Goal: Task Accomplishment & Management: Use online tool/utility

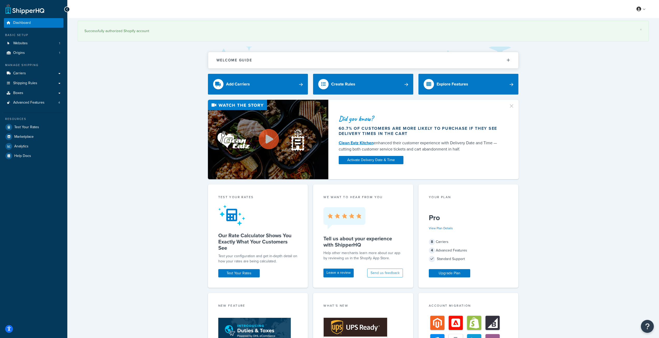
click at [168, 133] on div "Did you know? 60.7% of customers are more likely to purchase if they see delive…" at bounding box center [363, 140] width 571 height 80
click at [560, 221] on div "× Successfully authorized Shopify account Welcome Guide ShipperHQ: An Overview …" at bounding box center [363, 272] width 592 height 508
click at [550, 143] on div "Did you know? 60.7% of customers are more likely to purchase if they see delive…" at bounding box center [363, 140] width 571 height 80
click at [176, 138] on div "Did you know? 60.7% of customers are more likely to purchase if they see delive…" at bounding box center [363, 140] width 571 height 80
click at [556, 150] on div "Did you know? 60.7% of customers are more likely to purchase if they see delive…" at bounding box center [363, 140] width 571 height 80
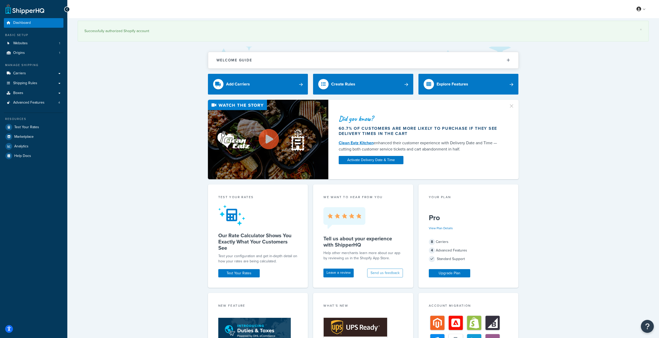
click at [540, 125] on div "Did you know? 60.7% of customers are more likely to purchase if they see delive…" at bounding box center [363, 140] width 571 height 80
click at [549, 129] on div "Did you know? 60.7% of customers are more likely to purchase if they see delive…" at bounding box center [363, 140] width 571 height 80
click at [425, 131] on div "60.7% of customers are more likely to purchase if they see delivery times in th…" at bounding box center [421, 131] width 164 height 10
click at [454, 129] on div "60.7% of customers are more likely to purchase if they see delivery times in th…" at bounding box center [421, 131] width 164 height 10
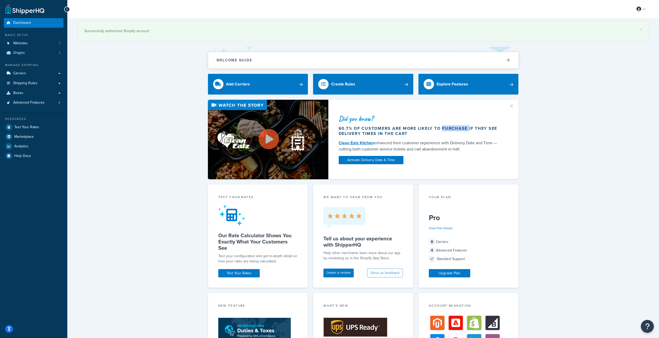
click at [454, 129] on div "60.7% of customers are more likely to purchase if they see delivery times in th…" at bounding box center [421, 131] width 164 height 10
click at [430, 126] on div "60.7% of customers are more likely to purchase if they see delivery times in th…" at bounding box center [421, 131] width 164 height 10
click at [397, 130] on div "60.7% of customers are more likely to purchase if they see delivery times in th…" at bounding box center [421, 131] width 164 height 10
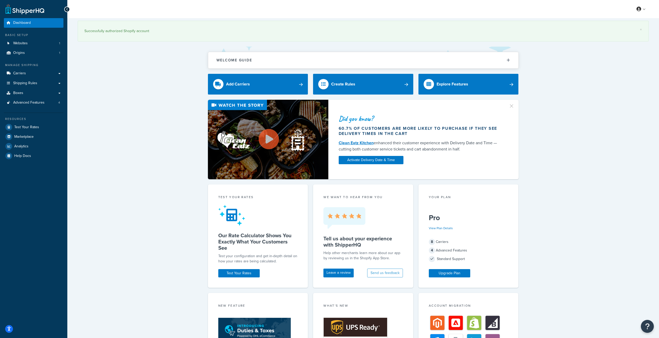
click at [370, 130] on div "60.7% of customers are more likely to purchase if they see delivery times in th…" at bounding box center [421, 131] width 164 height 10
click at [177, 134] on div "Did you know? 60.7% of customers are more likely to purchase if they see delive…" at bounding box center [363, 140] width 571 height 80
click at [370, 88] on link "Create Rules" at bounding box center [363, 84] width 100 height 21
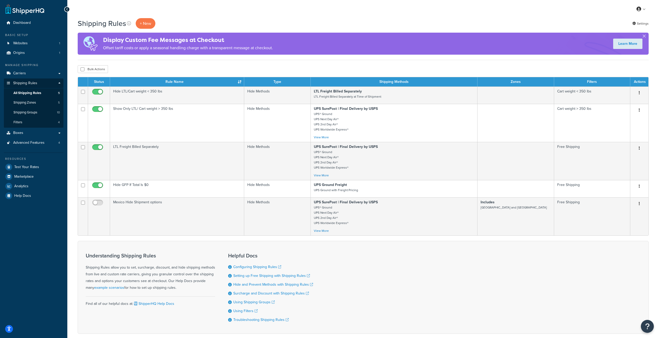
click at [231, 71] on div "Bulk Actions Duplicate Delete" at bounding box center [363, 69] width 571 height 8
click at [31, 140] on link "Advanced Features 4" at bounding box center [34, 143] width 60 height 10
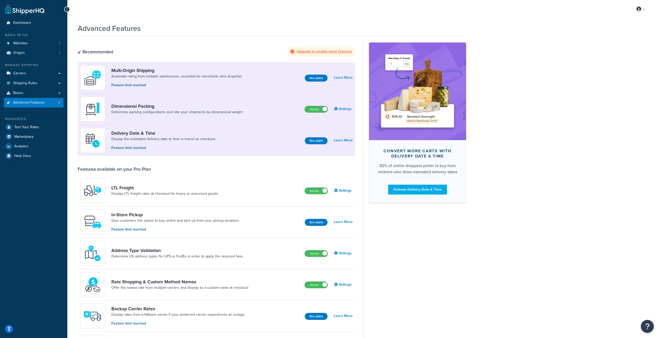
scroll to position [43, 0]
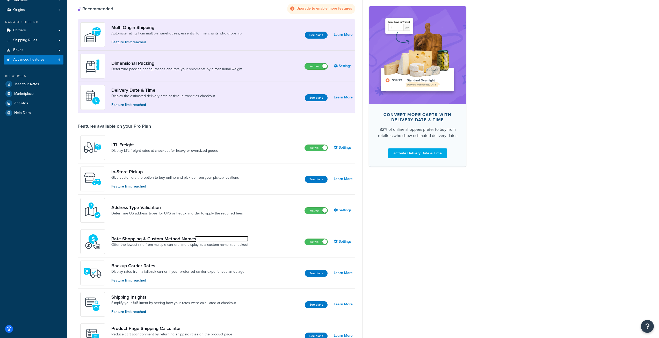
click at [162, 242] on link "Rate Shopping & Custom Method Names" at bounding box center [179, 239] width 137 height 6
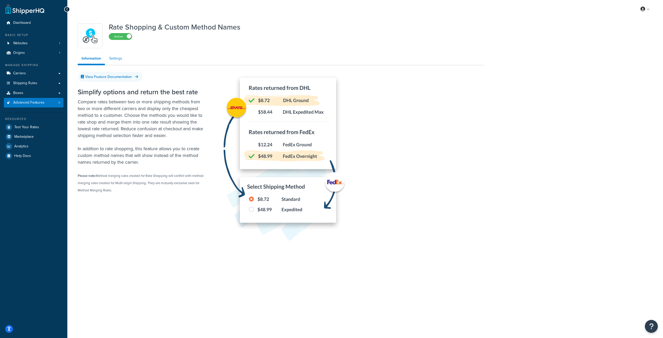
click at [117, 59] on link "Settings" at bounding box center [115, 58] width 21 height 10
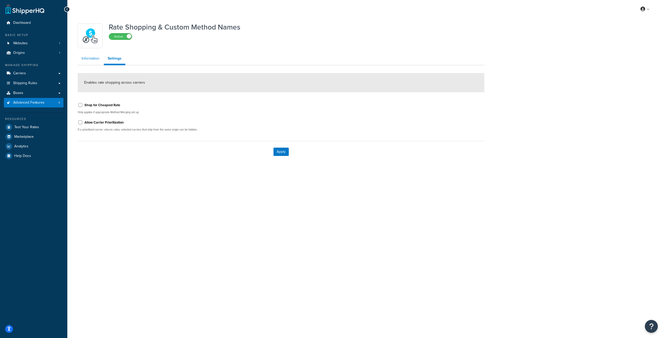
click at [93, 59] on link "Information" at bounding box center [91, 58] width 26 height 10
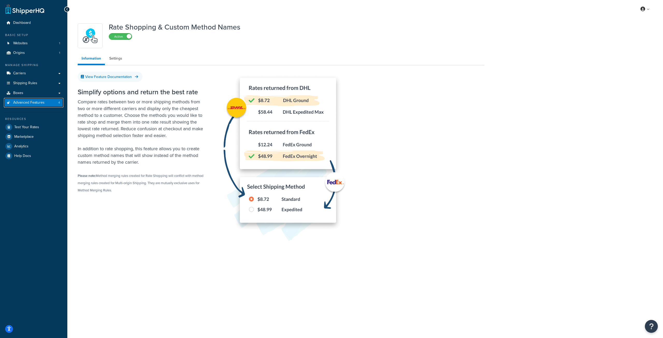
click at [25, 101] on span "Advanced Features" at bounding box center [28, 103] width 31 height 4
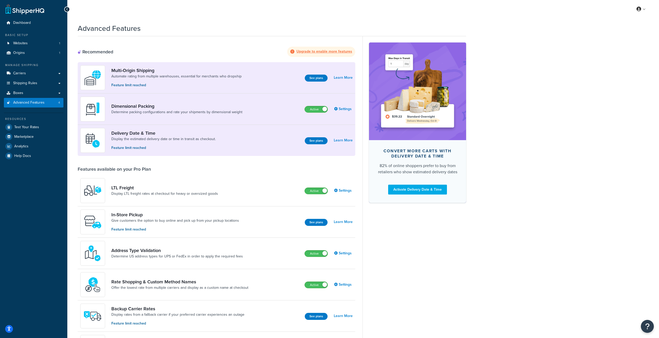
click at [127, 29] on h1 "Advanced Features" at bounding box center [109, 28] width 63 height 10
click at [110, 29] on h1 "Advanced Features" at bounding box center [109, 28] width 63 height 10
click at [102, 29] on h1 "Advanced Features" at bounding box center [109, 28] width 63 height 10
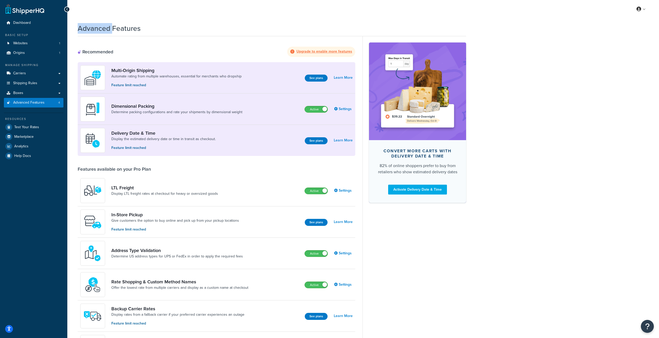
click at [102, 29] on h1 "Advanced Features" at bounding box center [109, 28] width 63 height 10
click at [122, 29] on h1 "Advanced Features" at bounding box center [109, 28] width 63 height 10
click at [99, 27] on h1 "Advanced Features" at bounding box center [109, 28] width 63 height 10
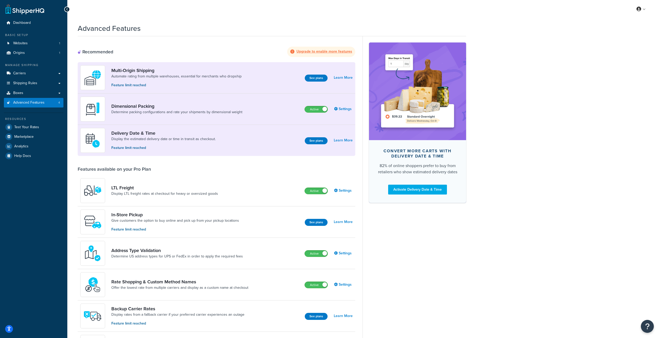
click at [118, 29] on h1 "Advanced Features" at bounding box center [109, 28] width 63 height 10
click at [98, 29] on h1 "Advanced Features" at bounding box center [109, 28] width 63 height 10
click at [121, 29] on h1 "Advanced Features" at bounding box center [109, 28] width 63 height 10
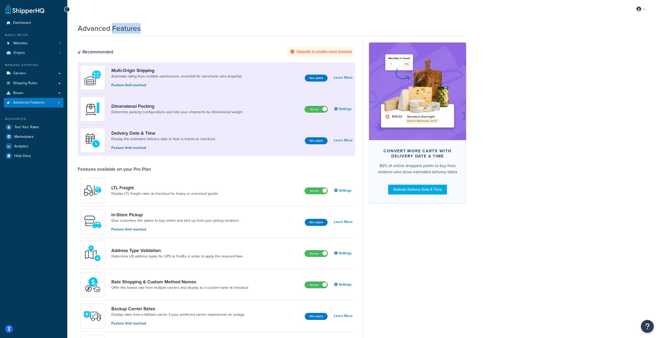
click at [121, 29] on h1 "Advanced Features" at bounding box center [109, 28] width 63 height 10
click at [98, 30] on h1 "Advanced Features" at bounding box center [109, 28] width 63 height 10
click at [119, 28] on h1 "Advanced Features" at bounding box center [109, 28] width 63 height 10
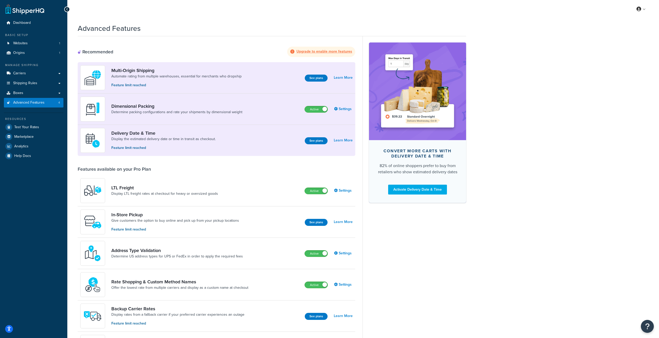
click at [97, 28] on h1 "Advanced Features" at bounding box center [109, 28] width 63 height 10
click at [123, 28] on h1 "Advanced Features" at bounding box center [109, 28] width 63 height 10
click at [102, 29] on h1 "Advanced Features" at bounding box center [109, 28] width 63 height 10
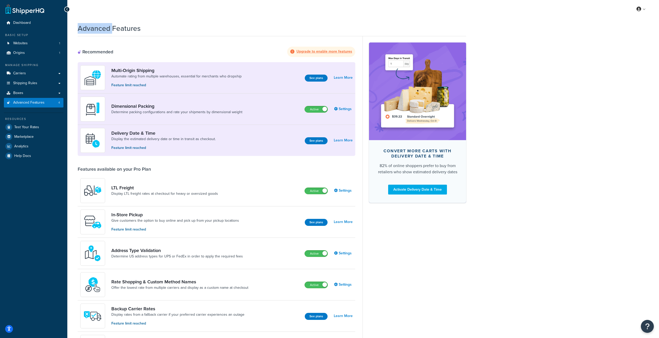
click at [102, 29] on h1 "Advanced Features" at bounding box center [109, 28] width 63 height 10
click at [122, 29] on h1 "Advanced Features" at bounding box center [109, 28] width 63 height 10
drag, startPoint x: 122, startPoint y: 29, endPoint x: 92, endPoint y: 30, distance: 29.8
click at [122, 29] on h1 "Advanced Features" at bounding box center [109, 28] width 63 height 10
click at [92, 30] on h1 "Advanced Features" at bounding box center [109, 28] width 63 height 10
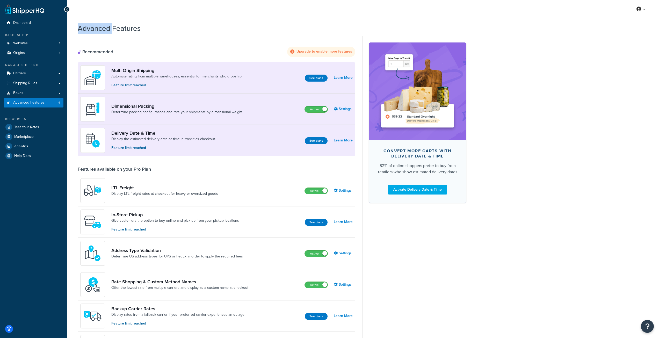
click at [92, 30] on h1 "Advanced Features" at bounding box center [109, 28] width 63 height 10
click at [126, 29] on h1 "Advanced Features" at bounding box center [109, 28] width 63 height 10
click at [86, 29] on h1 "Advanced Features" at bounding box center [109, 28] width 63 height 10
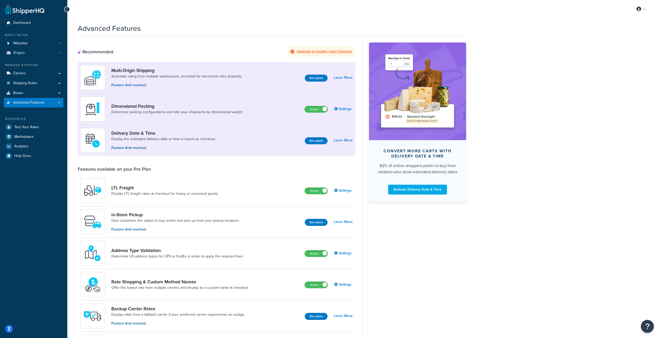
click at [116, 29] on h1 "Advanced Features" at bounding box center [109, 28] width 63 height 10
click at [104, 29] on h1 "Advanced Features" at bounding box center [109, 28] width 63 height 10
click at [124, 29] on h1 "Advanced Features" at bounding box center [109, 28] width 63 height 10
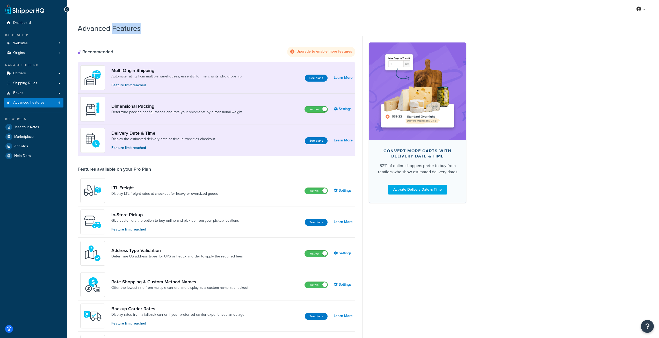
click at [124, 29] on h1 "Advanced Features" at bounding box center [109, 28] width 63 height 10
click at [81, 29] on h1 "Advanced Features" at bounding box center [109, 28] width 63 height 10
click at [123, 27] on h1 "Advanced Features" at bounding box center [109, 28] width 63 height 10
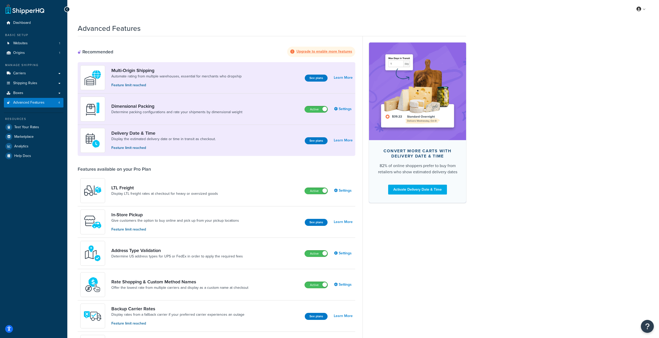
click at [94, 31] on h1 "Advanced Features" at bounding box center [109, 28] width 63 height 10
click at [126, 29] on h1 "Advanced Features" at bounding box center [109, 28] width 63 height 10
click at [92, 29] on h1 "Advanced Features" at bounding box center [109, 28] width 63 height 10
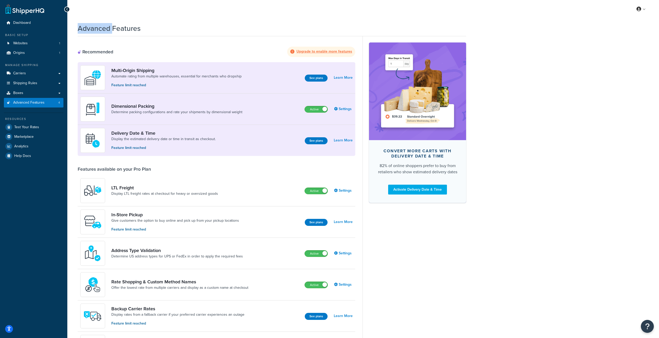
click at [92, 29] on h1 "Advanced Features" at bounding box center [109, 28] width 63 height 10
click at [118, 27] on h1 "Advanced Features" at bounding box center [109, 28] width 63 height 10
click at [91, 28] on h1 "Advanced Features" at bounding box center [109, 28] width 63 height 10
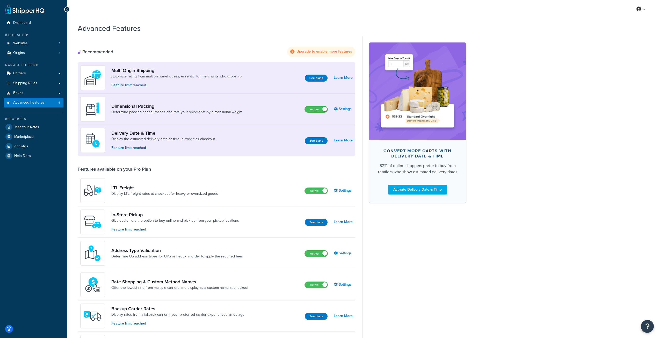
click at [117, 26] on h1 "Advanced Features" at bounding box center [109, 28] width 63 height 10
click at [86, 29] on h1 "Advanced Features" at bounding box center [109, 28] width 63 height 10
click at [116, 27] on h1 "Advanced Features" at bounding box center [109, 28] width 63 height 10
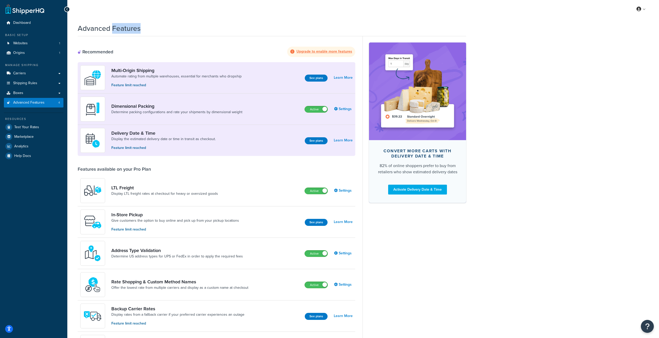
click at [116, 27] on h1 "Advanced Features" at bounding box center [109, 28] width 63 height 10
click at [91, 30] on h1 "Advanced Features" at bounding box center [109, 28] width 63 height 10
click at [115, 29] on h1 "Advanced Features" at bounding box center [109, 28] width 63 height 10
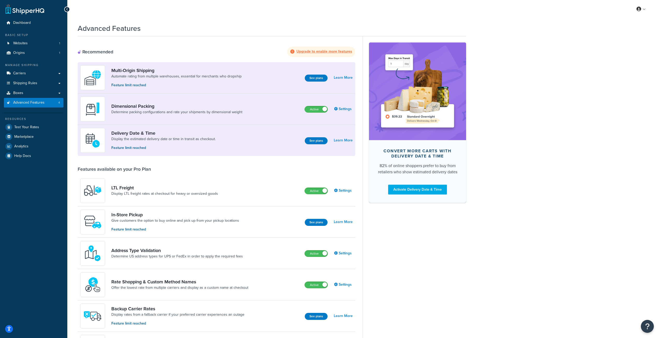
click at [92, 29] on h1 "Advanced Features" at bounding box center [109, 28] width 63 height 10
click at [122, 29] on h1 "Advanced Features" at bounding box center [109, 28] width 63 height 10
click at [86, 29] on h1 "Advanced Features" at bounding box center [109, 28] width 63 height 10
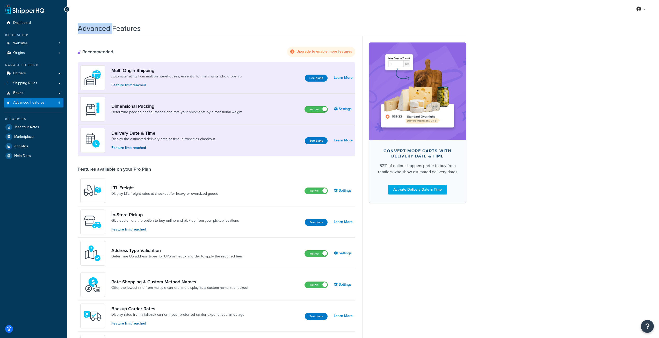
click at [86, 29] on h1 "Advanced Features" at bounding box center [109, 28] width 63 height 10
click at [34, 84] on span "Shipping Rules" at bounding box center [25, 83] width 24 height 4
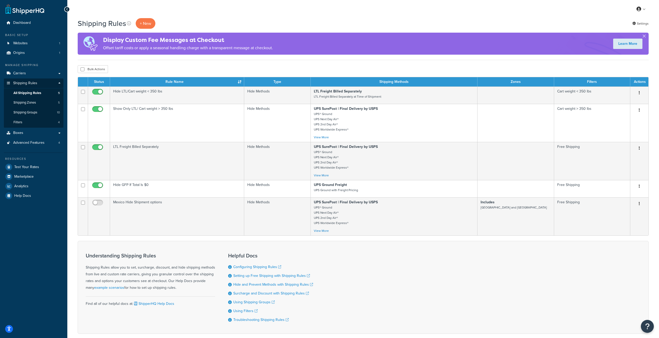
click at [327, 246] on div "Understanding Shipping Rules Shipping Rules allow you to set, surcharge, discou…" at bounding box center [363, 287] width 571 height 93
click at [319, 70] on div "Bulk Actions Duplicate Delete" at bounding box center [363, 69] width 571 height 8
click at [294, 68] on div "Bulk Actions Duplicate Delete" at bounding box center [363, 69] width 571 height 8
click at [330, 65] on div "Bulk Actions Duplicate Delete" at bounding box center [363, 69] width 571 height 8
click at [300, 66] on div "Bulk Actions Duplicate Delete" at bounding box center [363, 69] width 571 height 8
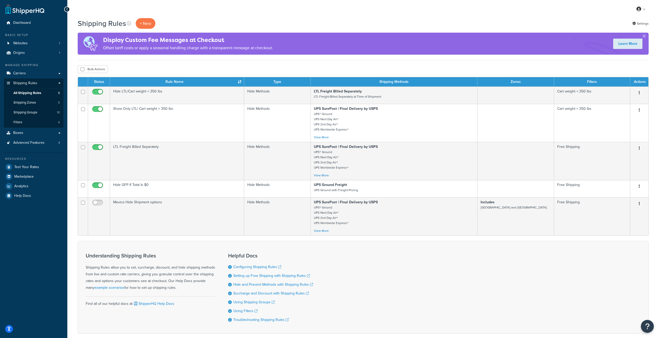
click at [327, 66] on div "Bulk Actions Duplicate Delete" at bounding box center [363, 69] width 571 height 8
click at [301, 67] on div "Bulk Actions Duplicate Delete" at bounding box center [363, 69] width 571 height 8
click at [330, 66] on div "Bulk Actions Duplicate Delete" at bounding box center [363, 69] width 571 height 8
click at [284, 68] on div "Bulk Actions Duplicate Delete" at bounding box center [363, 69] width 571 height 8
click at [314, 68] on div "Bulk Actions Duplicate Delete" at bounding box center [363, 69] width 571 height 8
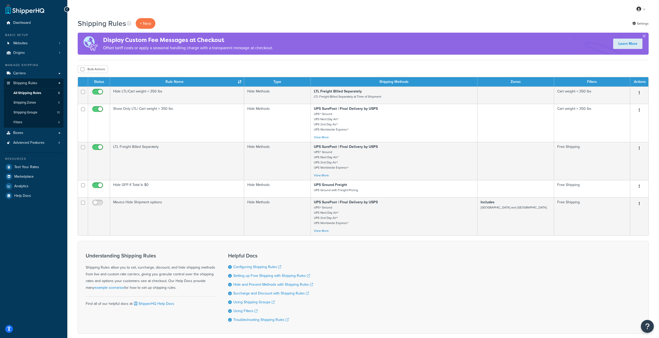
click at [219, 23] on div "Shipping Rules + New Settings" at bounding box center [363, 23] width 571 height 11
click at [254, 19] on div "Shipping Rules + New Settings" at bounding box center [363, 23] width 571 height 11
click at [259, 68] on div "Bulk Actions Duplicate Delete" at bounding box center [363, 69] width 571 height 8
click at [236, 18] on div "Shipping Rules + New Settings" at bounding box center [363, 23] width 571 height 11
click at [181, 17] on div "My Profile Billing Global Settings Contact Us Logout" at bounding box center [363, 9] width 592 height 18
